Goal: Task Accomplishment & Management: Complete application form

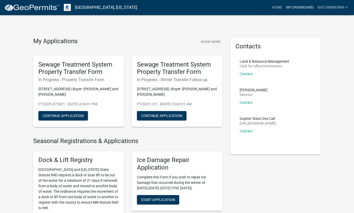
click at [305, 5] on link "My Dashboard" at bounding box center [300, 8] width 31 height 10
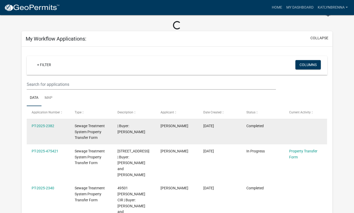
scroll to position [52, 0]
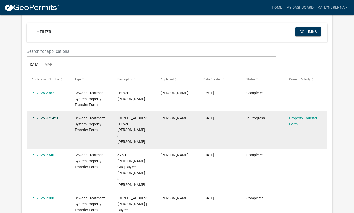
click at [42, 116] on link "PT-2025-475421" at bounding box center [45, 118] width 27 height 4
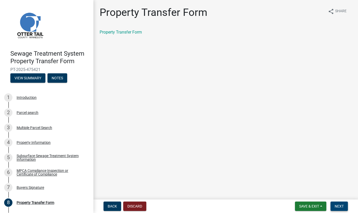
click at [340, 206] on span "Next" at bounding box center [339, 206] width 9 height 4
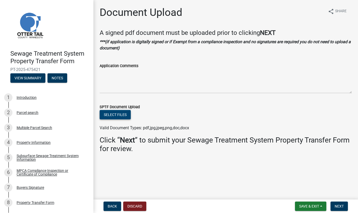
click at [124, 112] on button "Select files" at bounding box center [115, 114] width 31 height 9
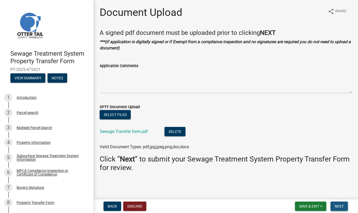
click at [342, 206] on span "Next" at bounding box center [339, 206] width 9 height 4
